Goal: Download file/media

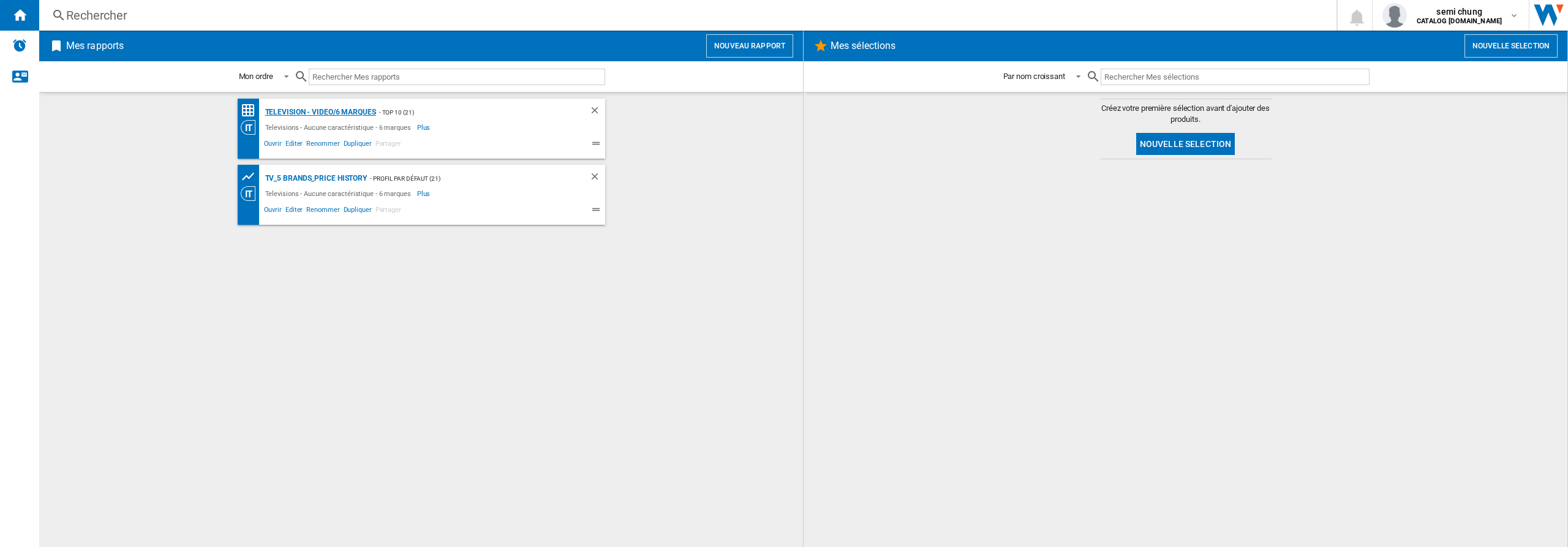
click at [304, 110] on div "Television - video/6 marques" at bounding box center [319, 112] width 114 height 15
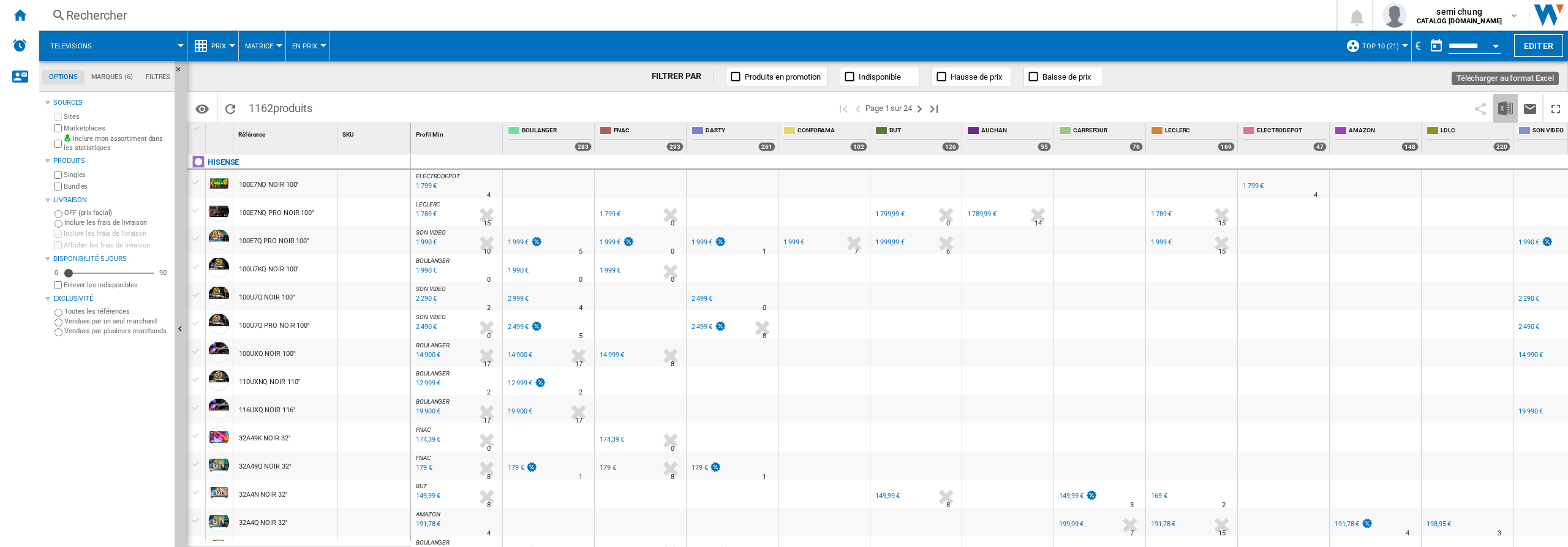
click at [1503, 111] on img "Télécharger au format Excel" at bounding box center [1506, 109] width 15 height 15
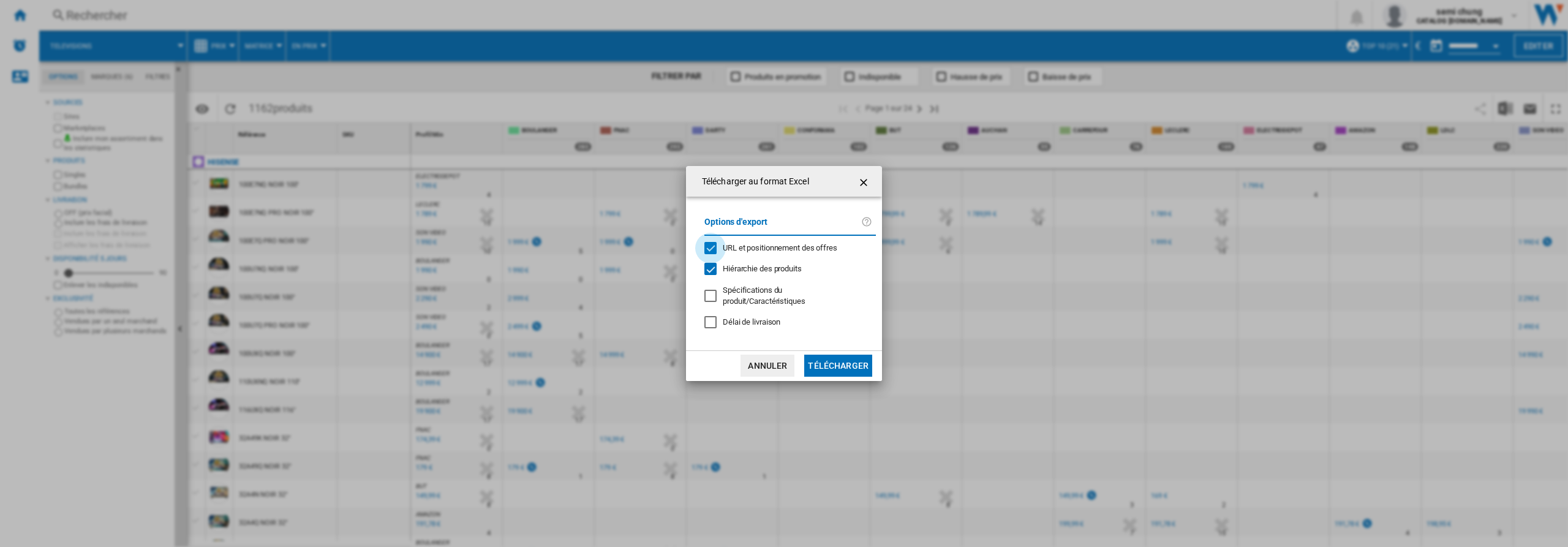
drag, startPoint x: 712, startPoint y: 247, endPoint x: 707, endPoint y: 259, distance: 13.0
click at [712, 249] on div "URL et positionnement des offres" at bounding box center [710, 248] width 12 height 12
click at [712, 268] on div "Hiérarchie des produits" at bounding box center [710, 268] width 12 height 12
click at [830, 375] on button "Télécharger" at bounding box center [838, 366] width 68 height 22
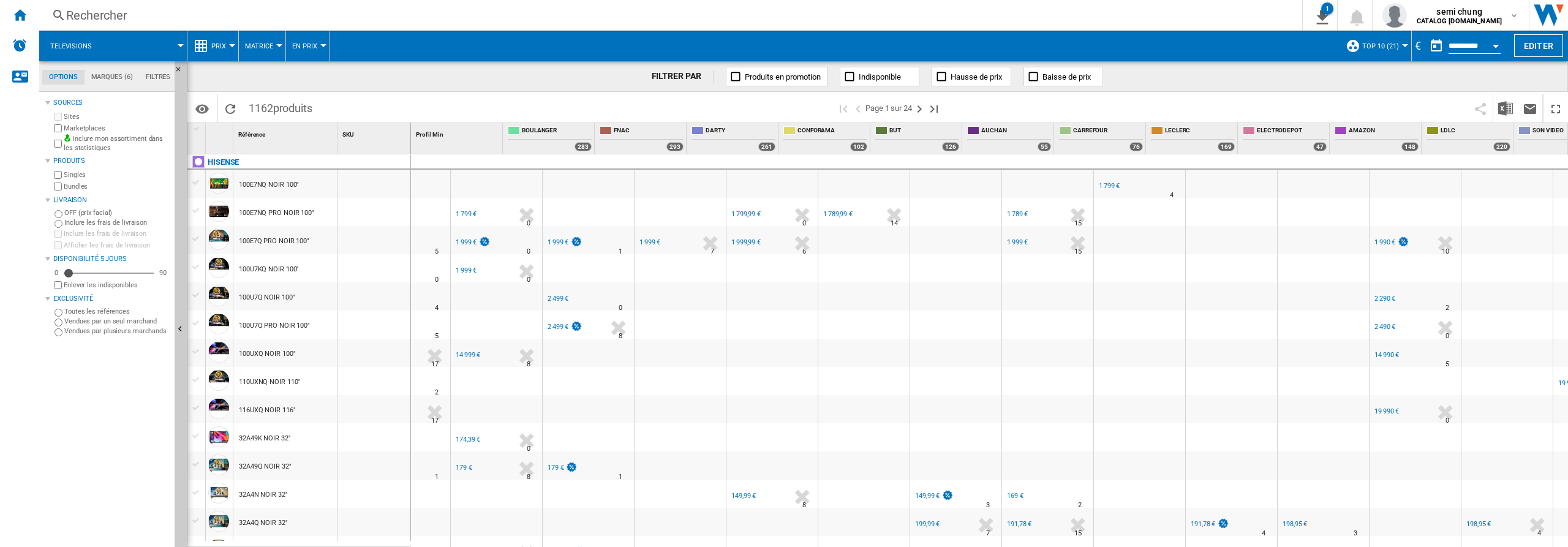
scroll to position [0, 144]
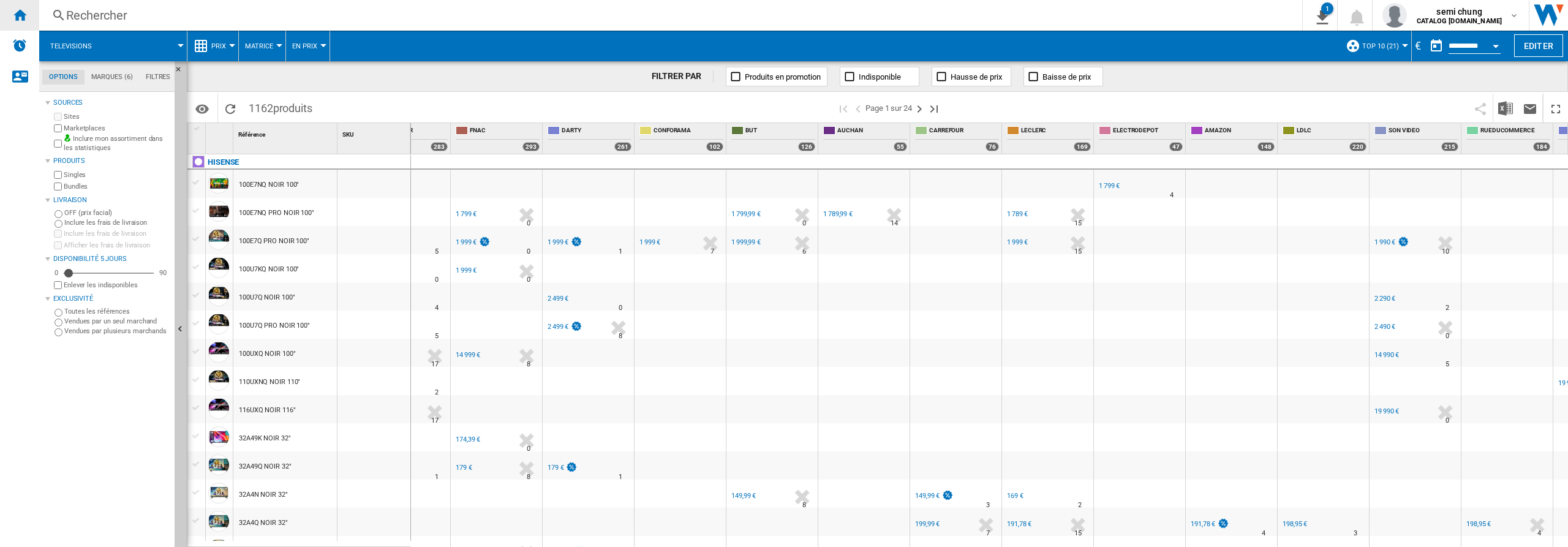
click at [18, 21] on ng-md-icon "Accueil" at bounding box center [20, 15] width 15 height 15
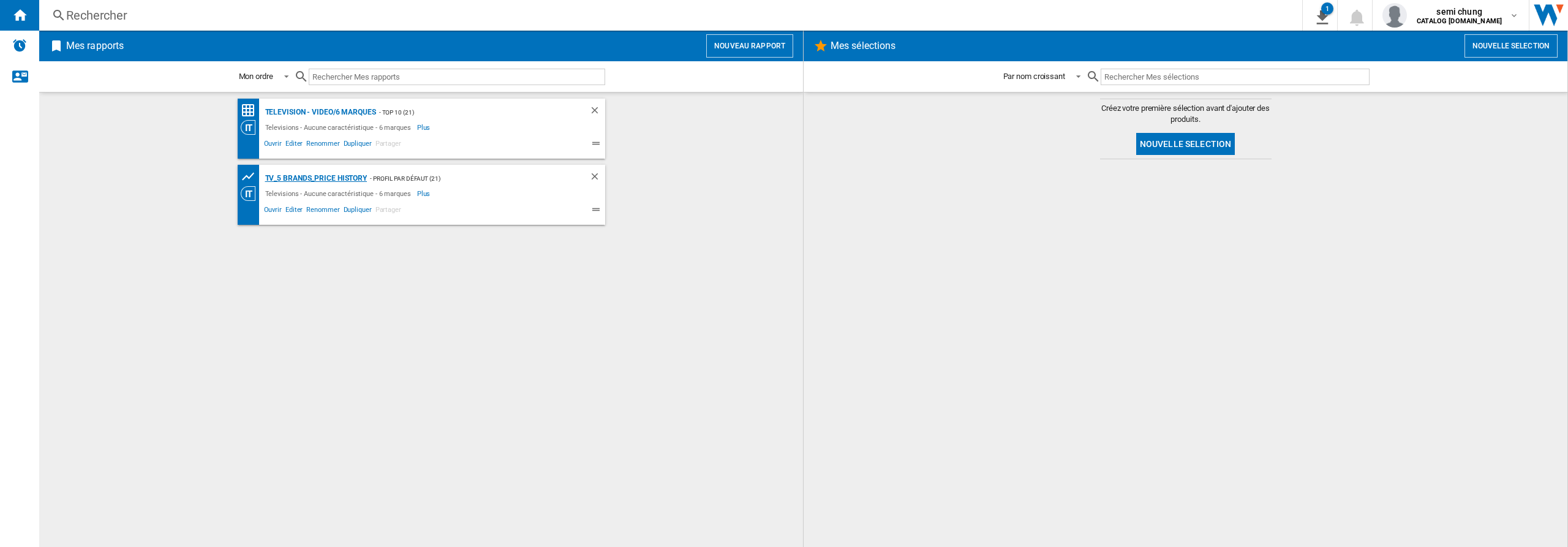
click at [323, 177] on div "TV_5 Brands_Price History" at bounding box center [315, 178] width 106 height 15
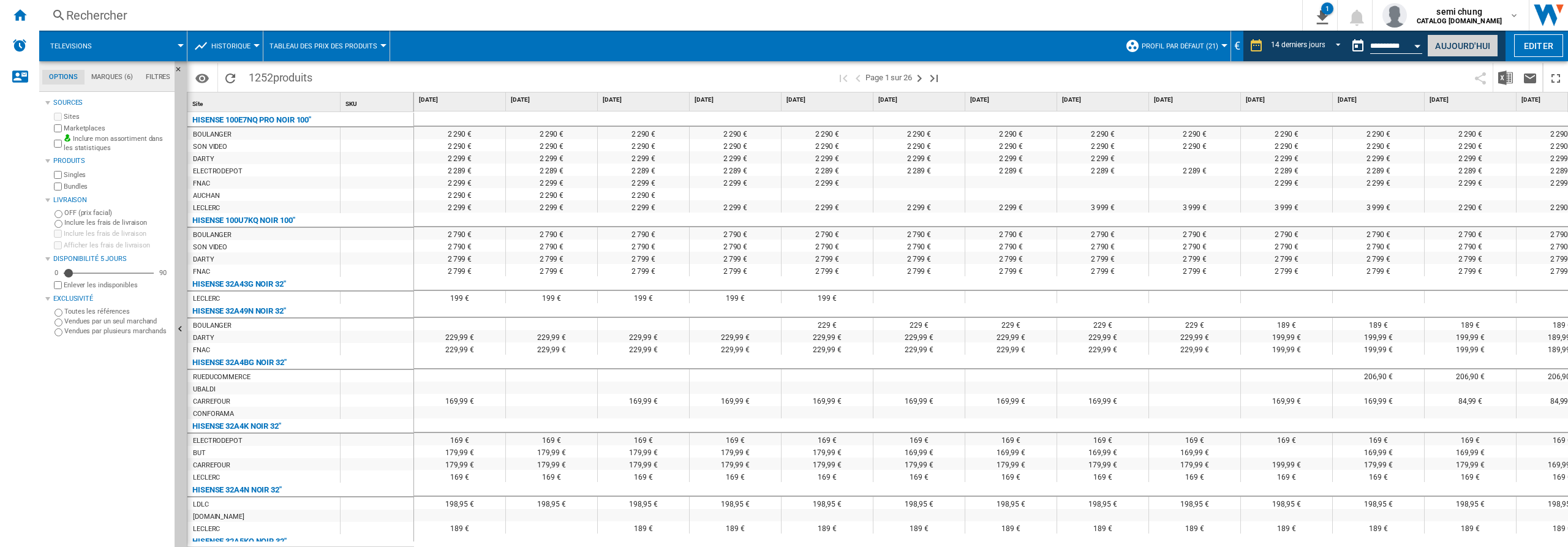
click at [1471, 46] on button "Aujourd'hui" at bounding box center [1462, 45] width 71 height 23
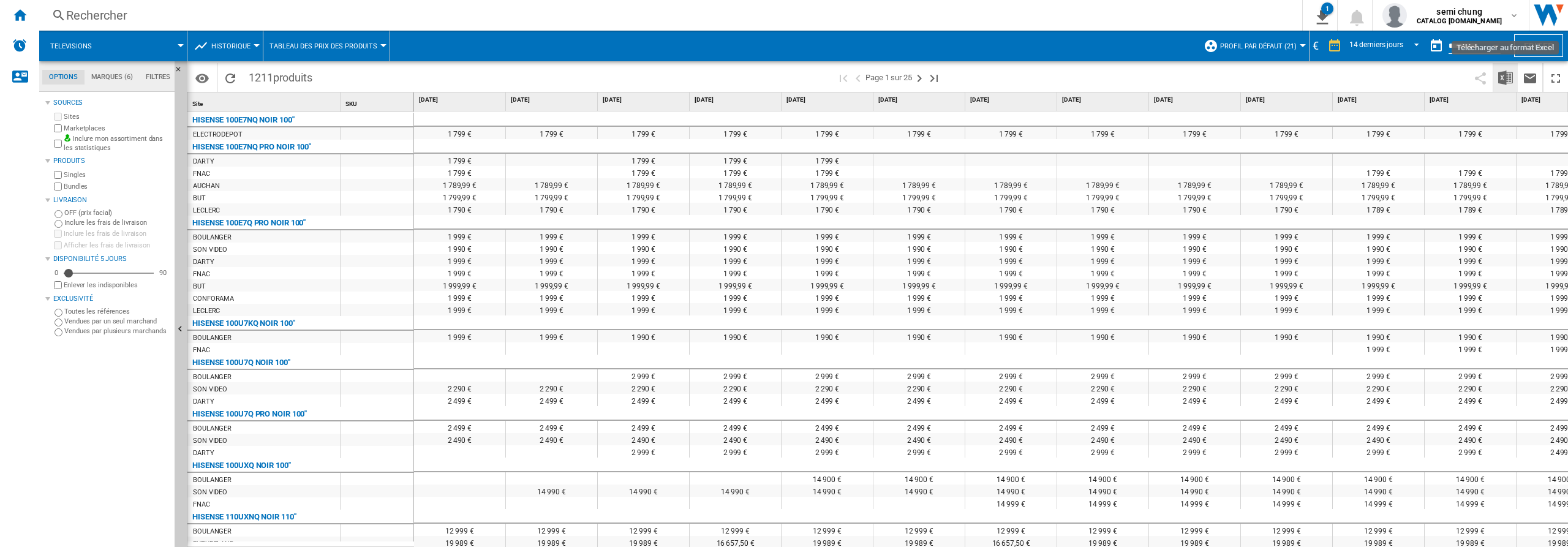
click at [1505, 73] on img "Télécharger au format Excel" at bounding box center [1506, 78] width 15 height 15
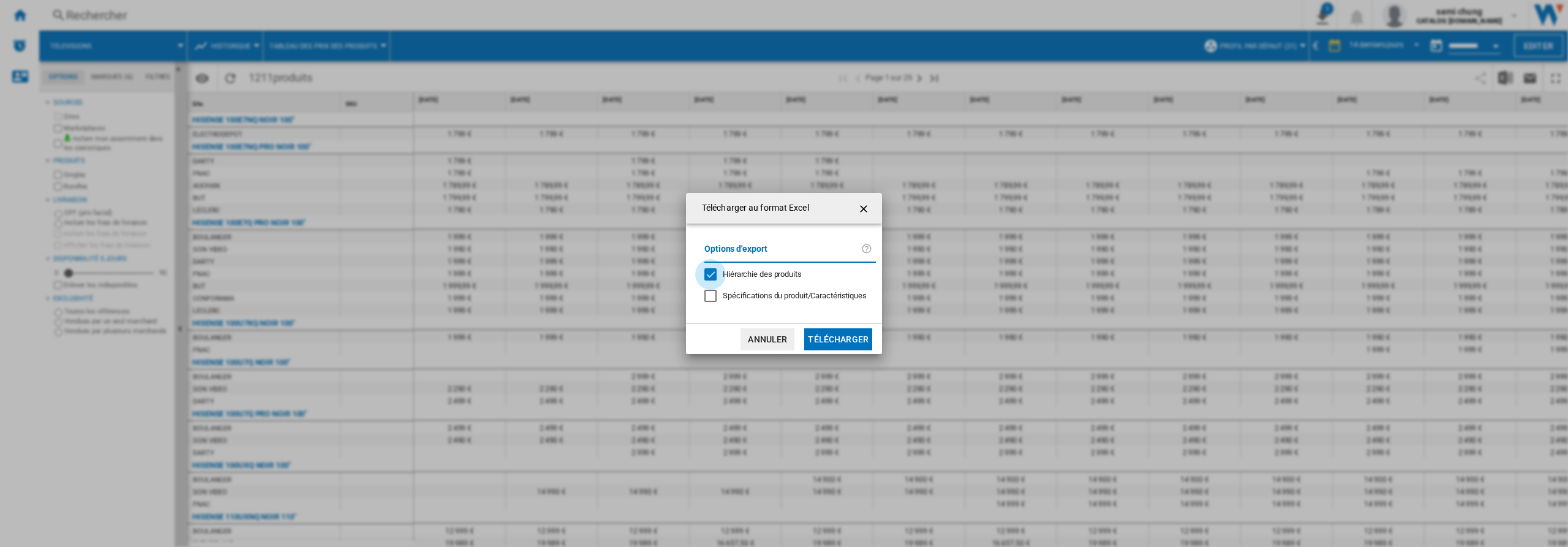
click at [712, 274] on div "Hiérarchie des produits" at bounding box center [710, 274] width 12 height 12
click at [832, 338] on button "Télécharger" at bounding box center [838, 339] width 68 height 22
